Goal: Task Accomplishment & Management: Manage account settings

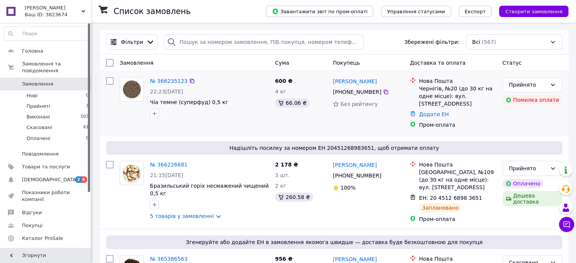
scroll to position [38, 0]
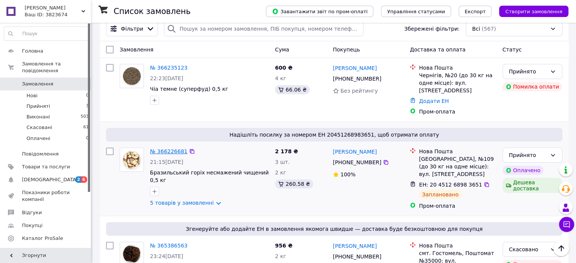
click at [174, 148] on link "№ 366226681" at bounding box center [168, 151] width 37 height 6
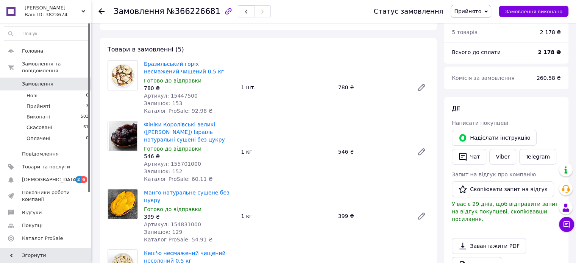
scroll to position [379, 0]
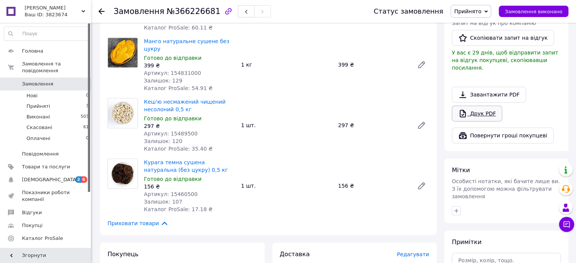
click at [479, 106] on link "Друк PDF" at bounding box center [477, 114] width 50 height 16
click at [56, 81] on span "Замовлення" at bounding box center [46, 84] width 48 height 7
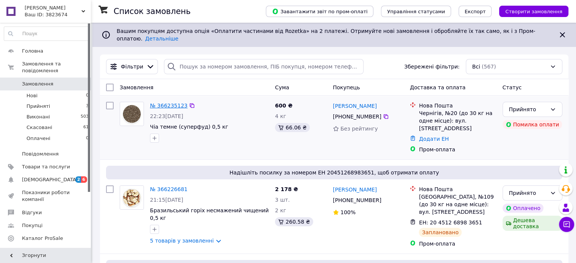
click at [167, 103] on link "№ 366235123" at bounding box center [168, 106] width 37 height 6
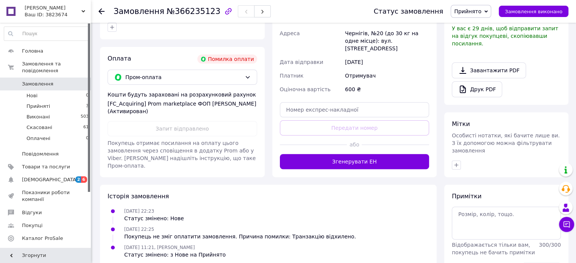
scroll to position [189, 0]
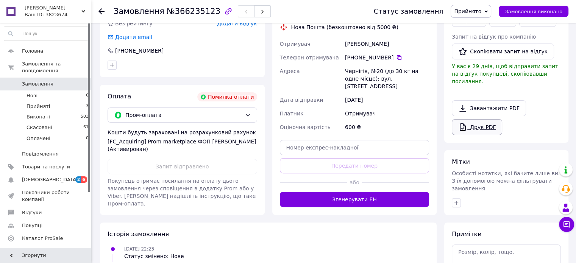
click at [479, 120] on link "Друк PDF" at bounding box center [477, 127] width 50 height 16
click at [63, 81] on span "Замовлення" at bounding box center [46, 84] width 48 height 7
